Goal: Find specific page/section: Find specific page/section

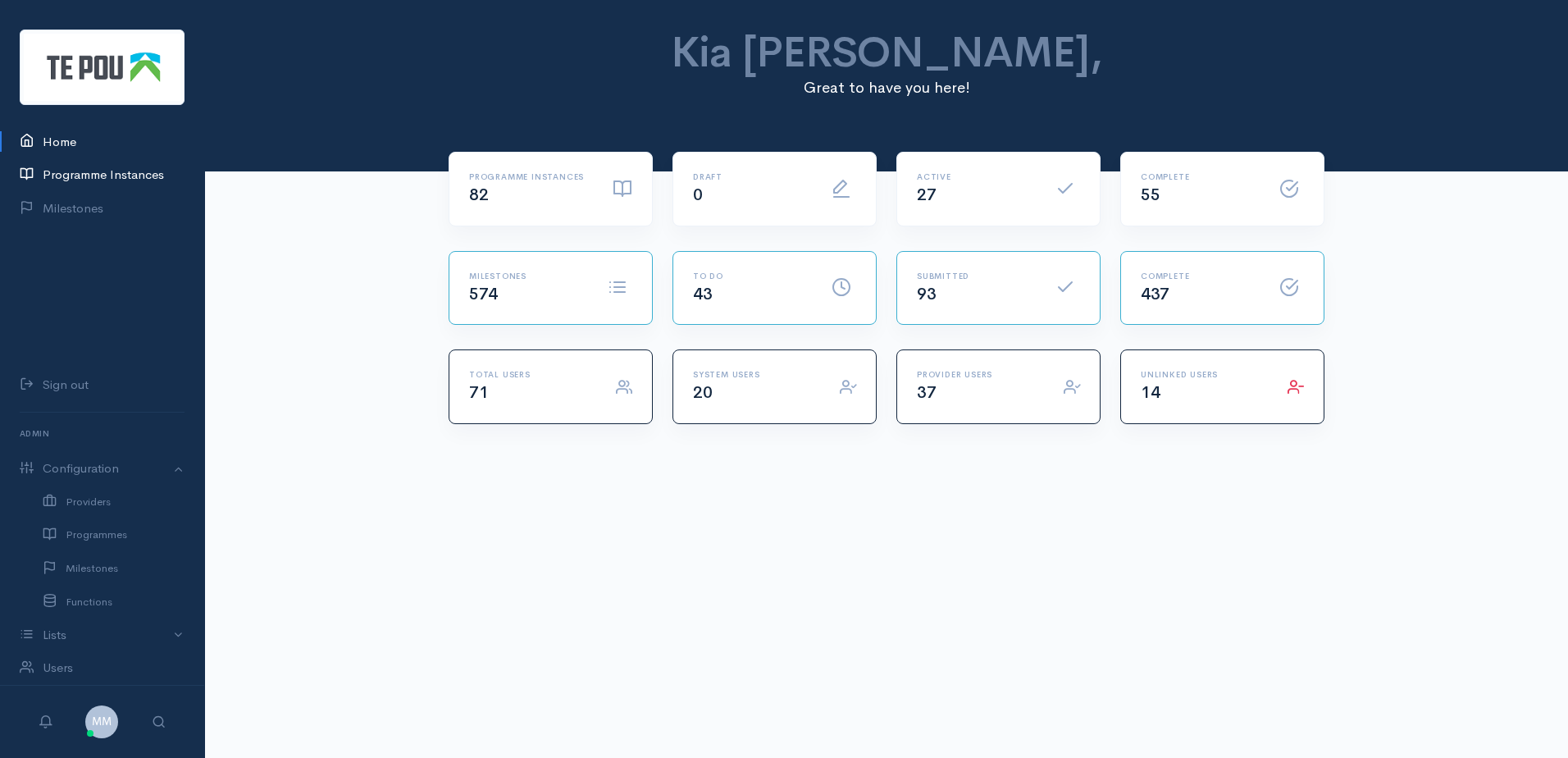
click at [82, 173] on link "Programme Instances" at bounding box center [102, 175] width 204 height 34
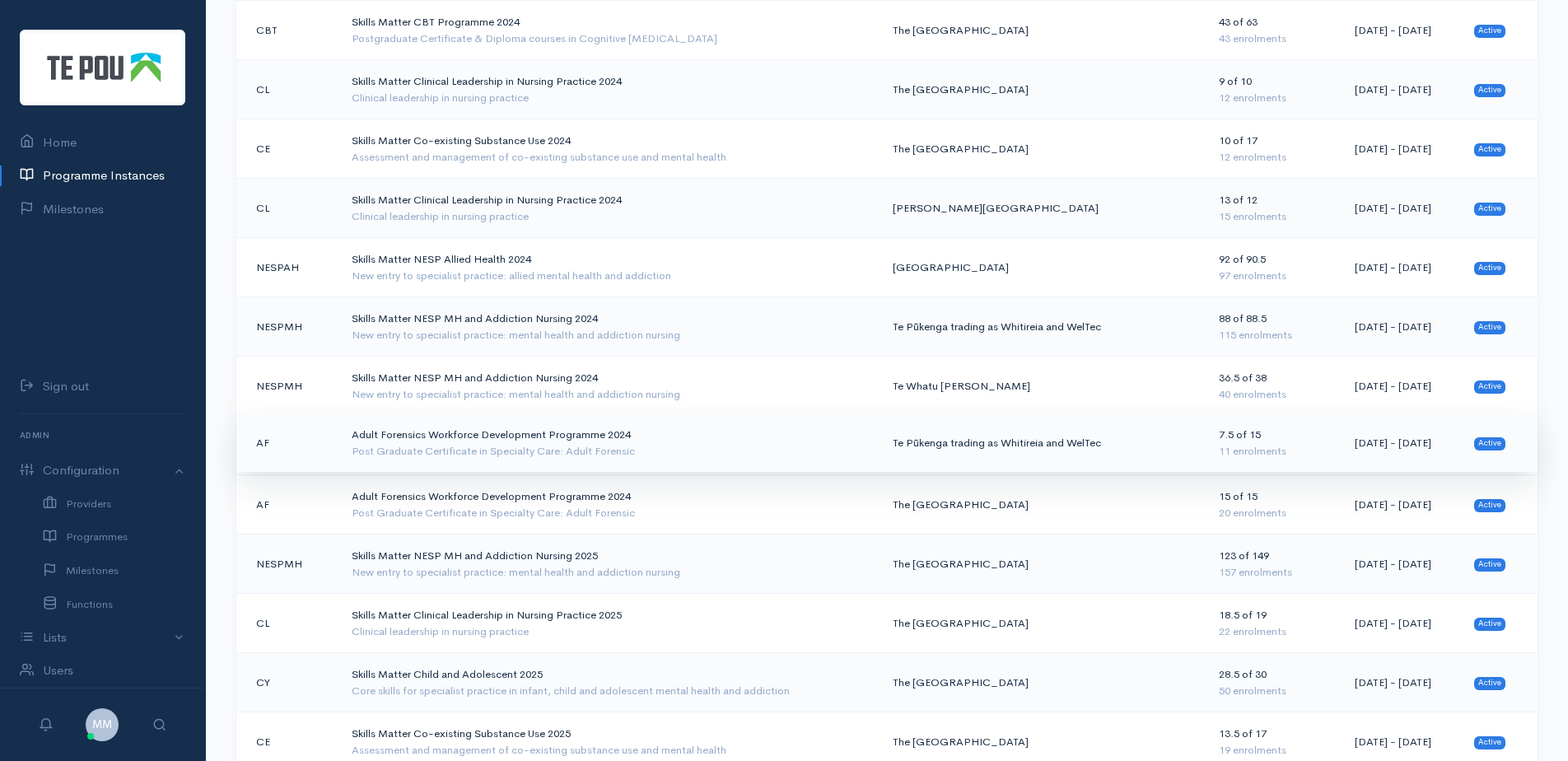
scroll to position [83, 0]
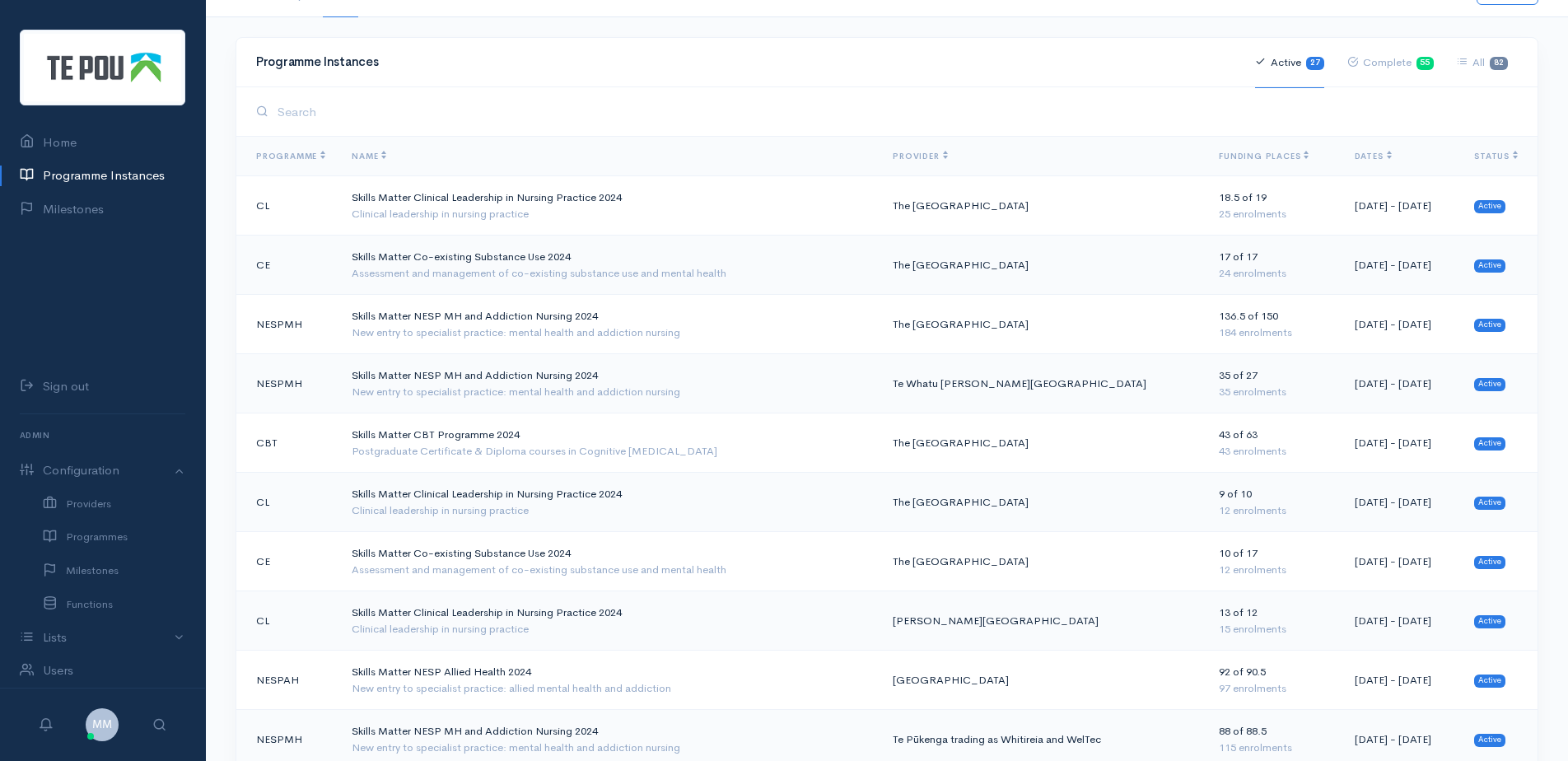
click at [1355, 159] on span "Dates" at bounding box center [1373, 156] width 37 height 11
click at [1355, 159] on span "Dates" at bounding box center [1373, 156] width 37 height 11
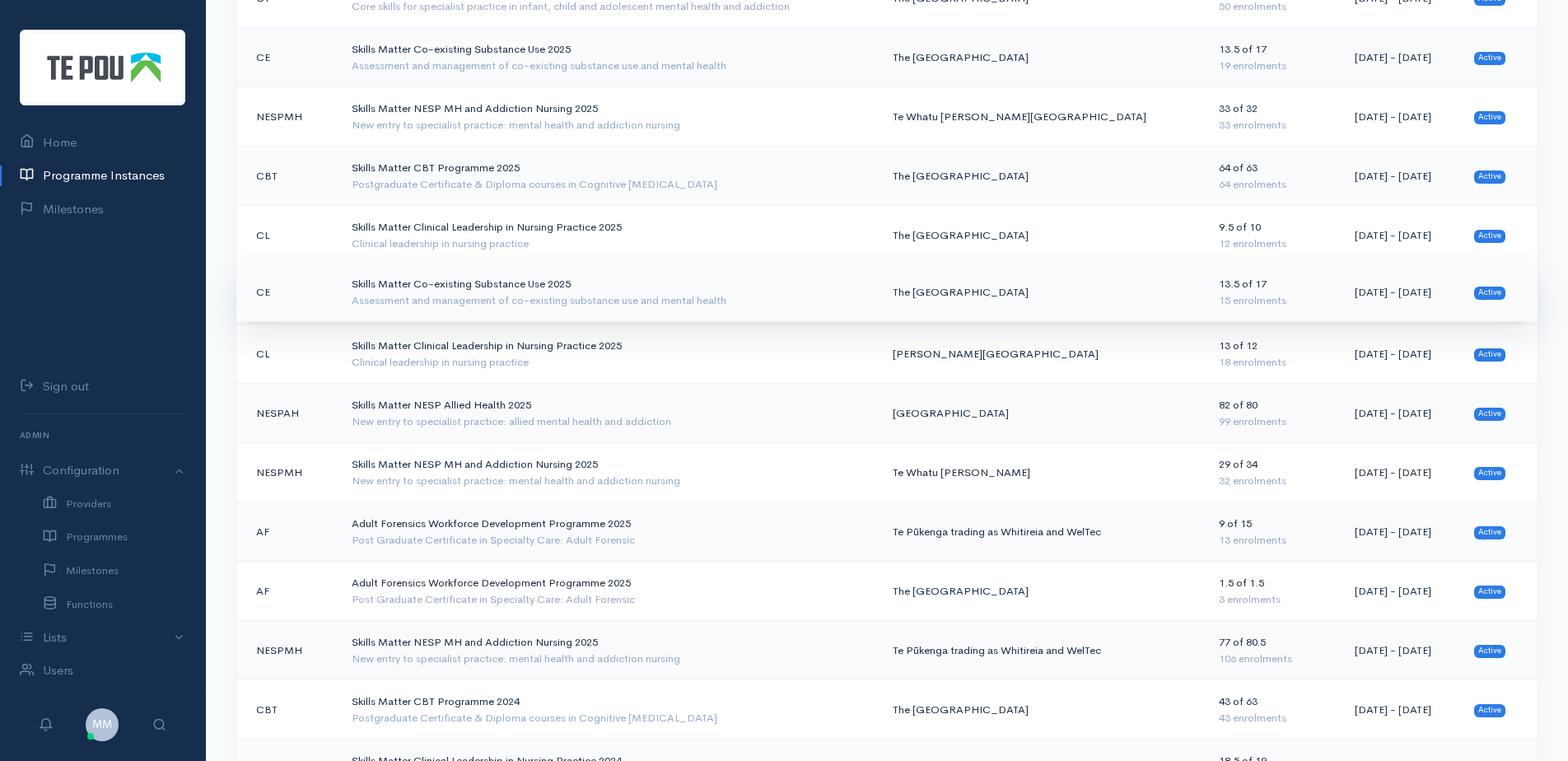
scroll to position [412, 0]
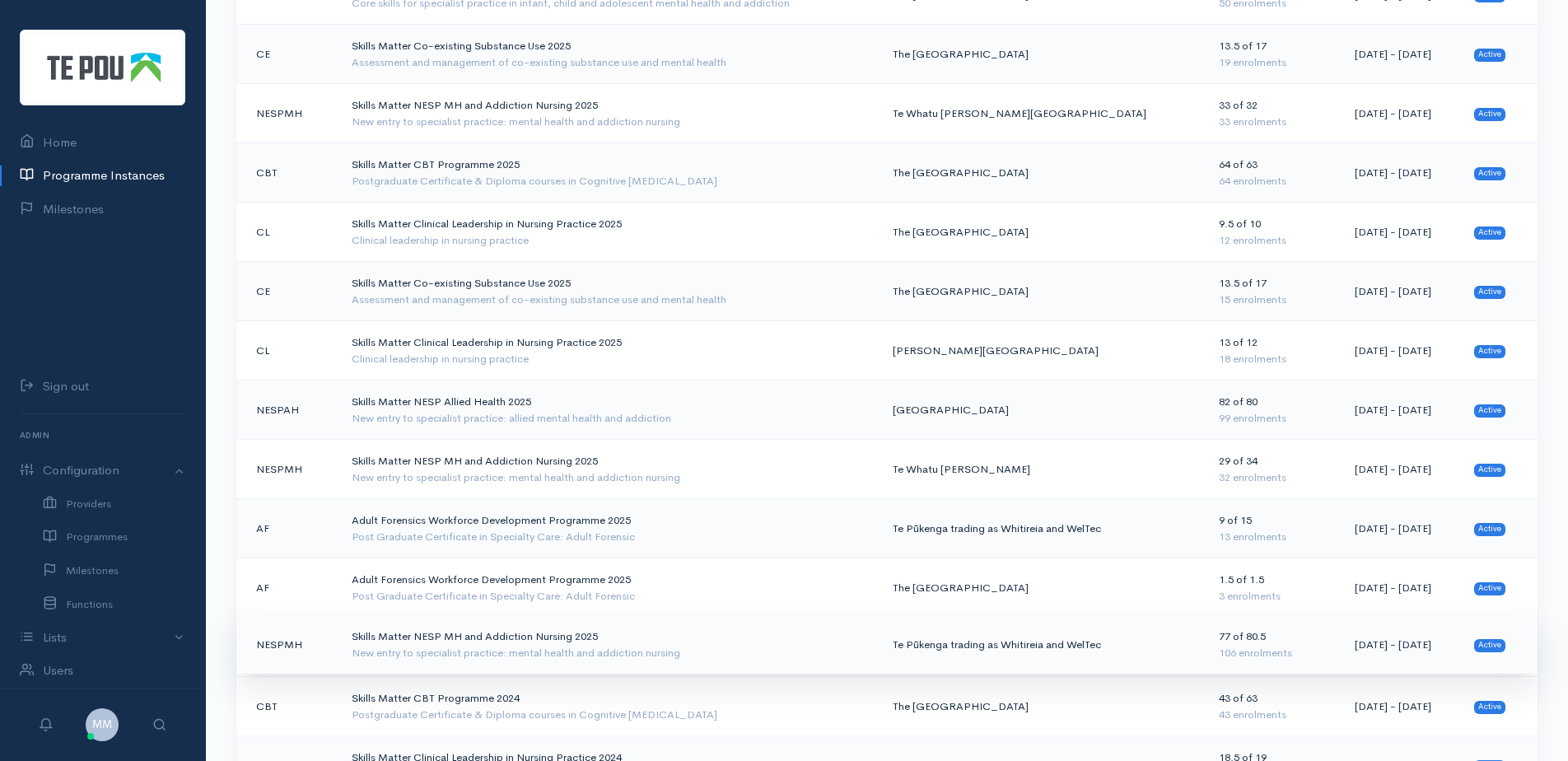
click at [625, 638] on td "Skills Matter NESP MH and Addiction Nursing 2025 New entry to specialist practi…" at bounding box center [608, 645] width 541 height 59
